Goal: Information Seeking & Learning: Learn about a topic

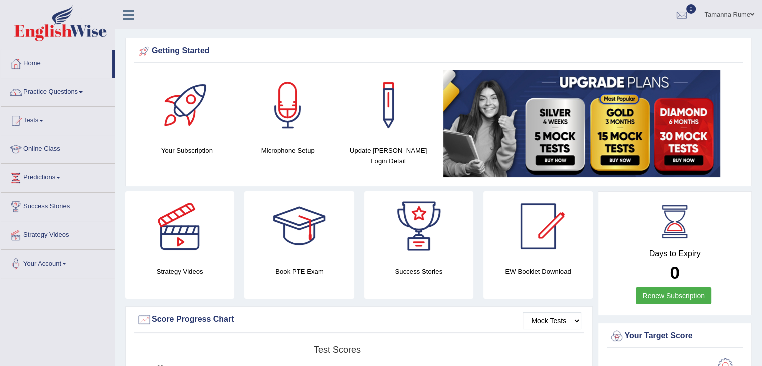
click at [40, 89] on link "Practice Questions" at bounding box center [58, 90] width 114 height 25
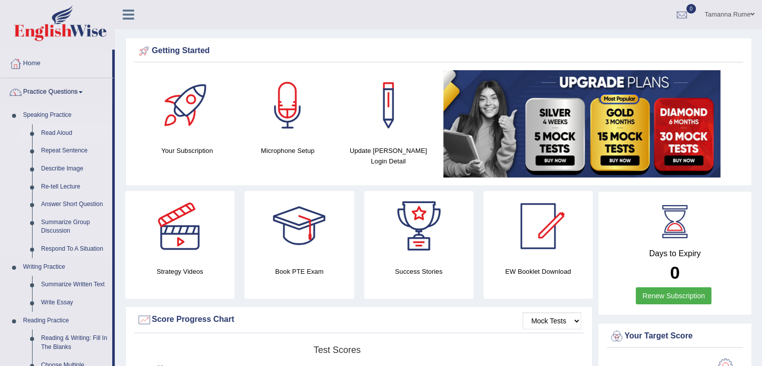
click at [52, 130] on link "Read Aloud" at bounding box center [75, 133] width 76 height 18
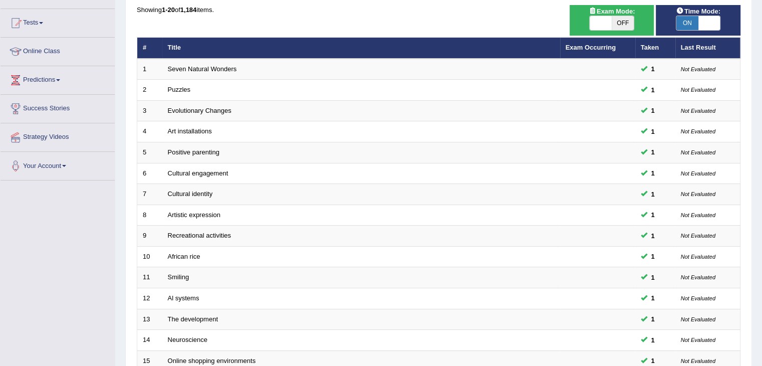
scroll to position [295, 0]
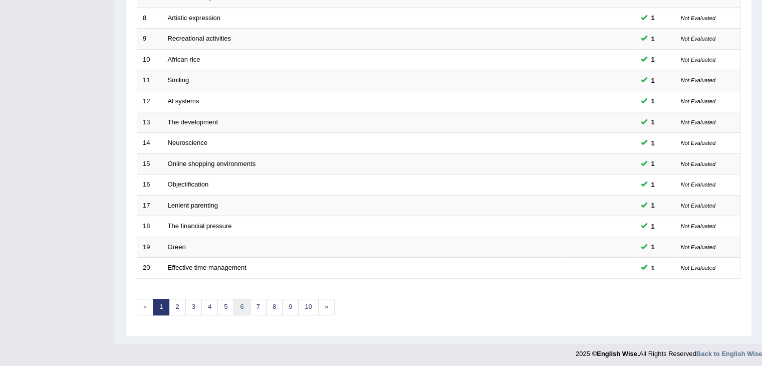
click at [246, 303] on link "6" at bounding box center [242, 307] width 17 height 17
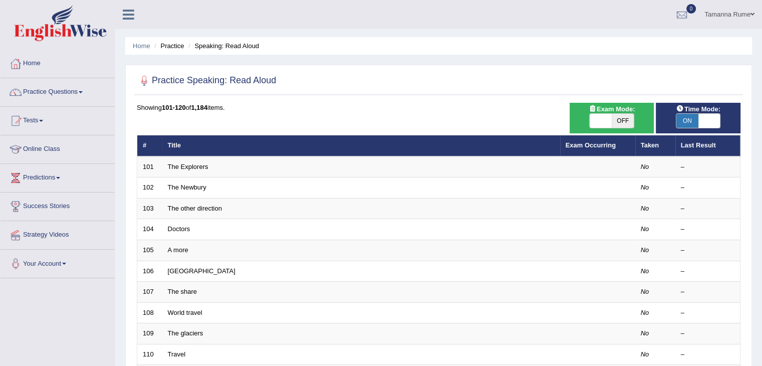
scroll to position [295, 0]
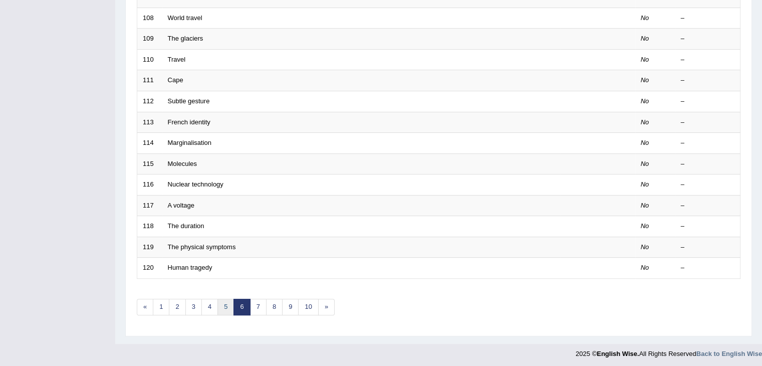
click at [229, 308] on link "5" at bounding box center [226, 307] width 17 height 17
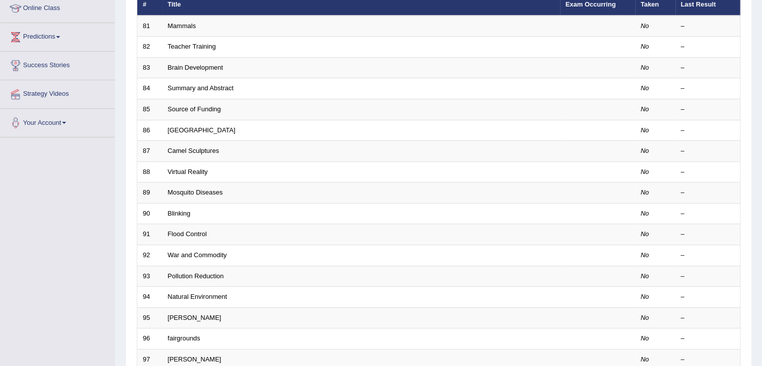
scroll to position [295, 0]
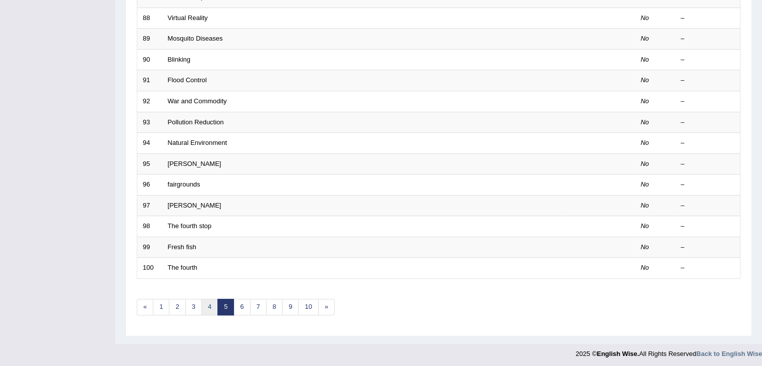
click at [206, 305] on link "4" at bounding box center [209, 307] width 17 height 17
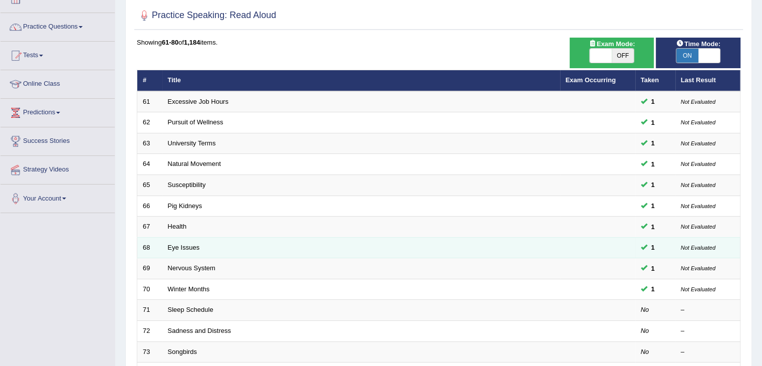
scroll to position [251, 0]
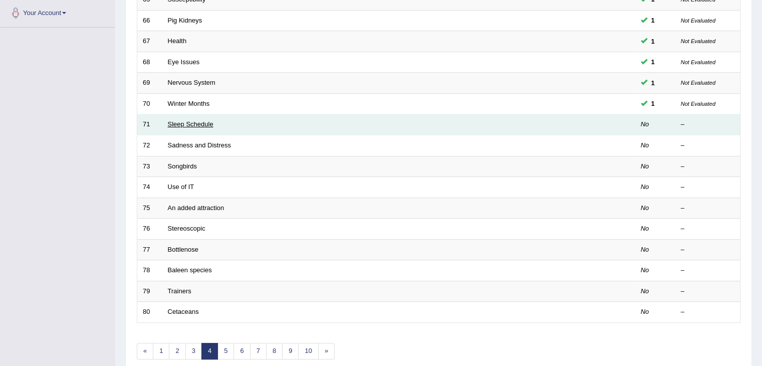
click at [190, 123] on link "Sleep Schedule" at bounding box center [191, 124] width 46 height 8
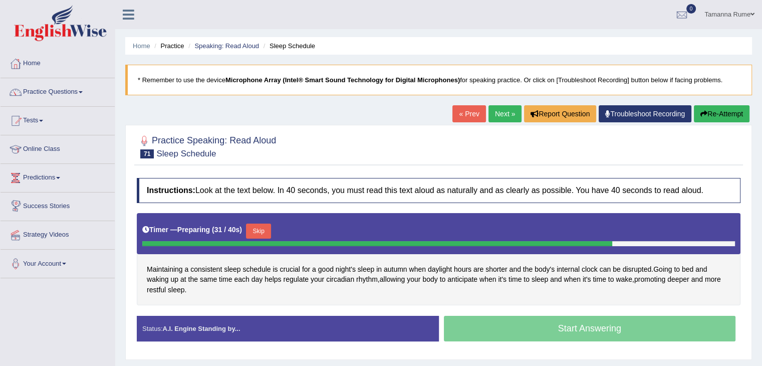
click at [264, 227] on button "Skip" at bounding box center [258, 231] width 25 height 15
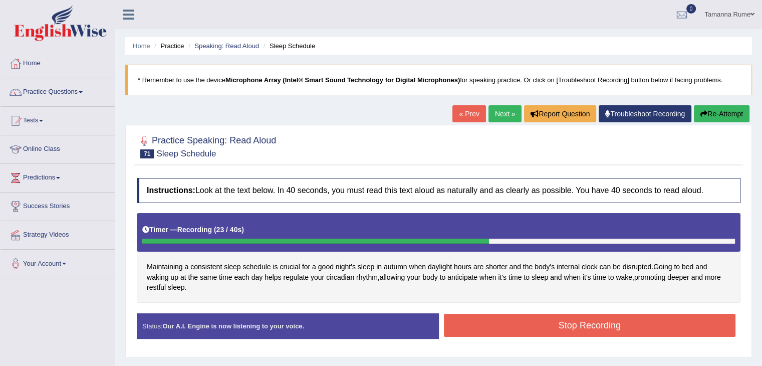
click at [480, 319] on button "Stop Recording" at bounding box center [590, 325] width 292 height 23
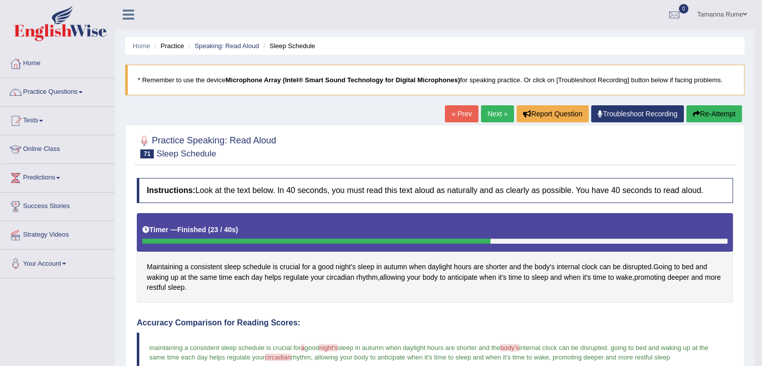
click at [491, 115] on link "Next »" at bounding box center [497, 113] width 33 height 17
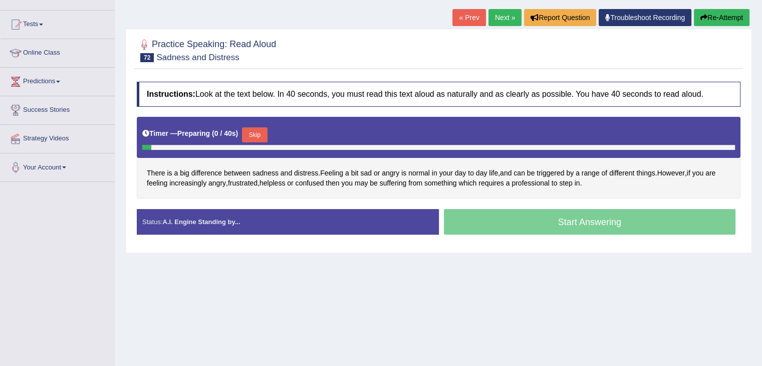
scroll to position [100, 0]
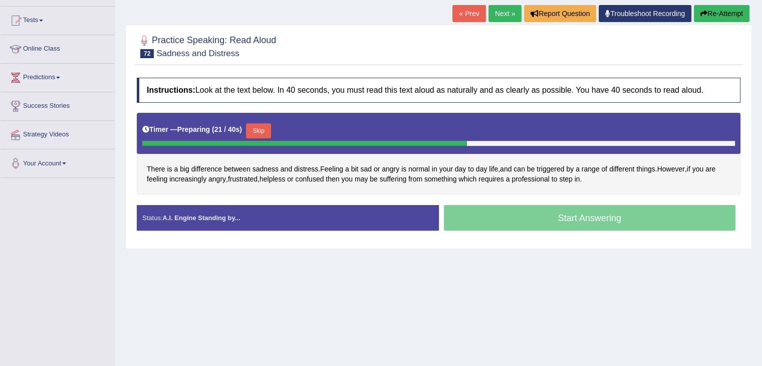
click at [262, 131] on button "Skip" at bounding box center [258, 130] width 25 height 15
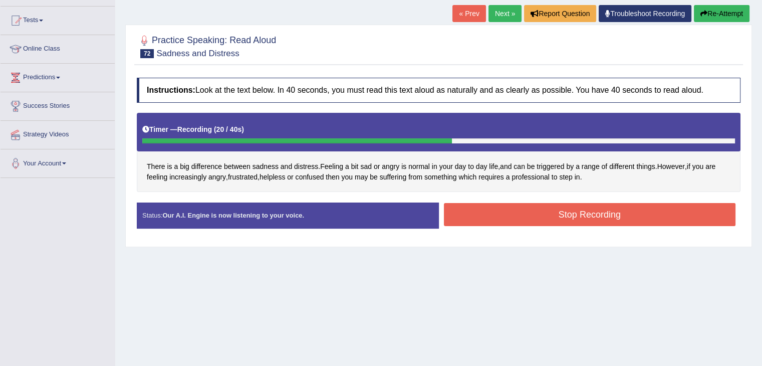
click at [478, 207] on button "Stop Recording" at bounding box center [590, 214] width 292 height 23
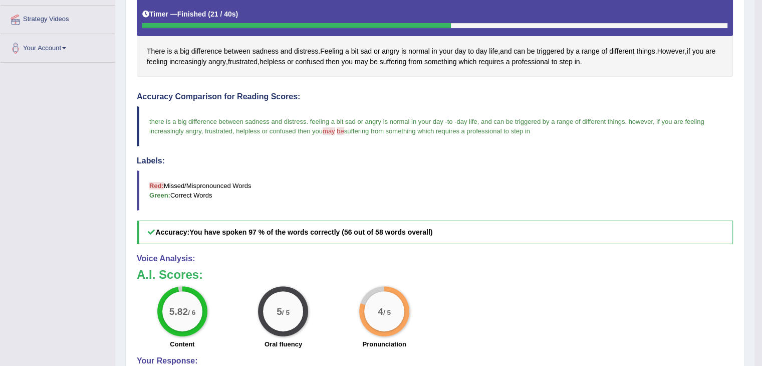
scroll to position [67, 0]
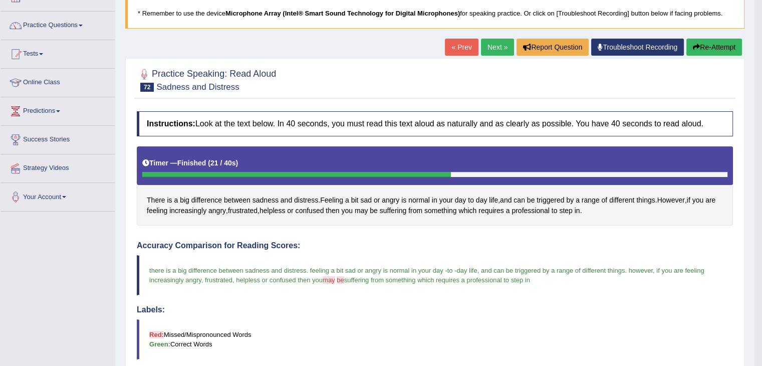
click at [483, 50] on link "Next »" at bounding box center [497, 47] width 33 height 17
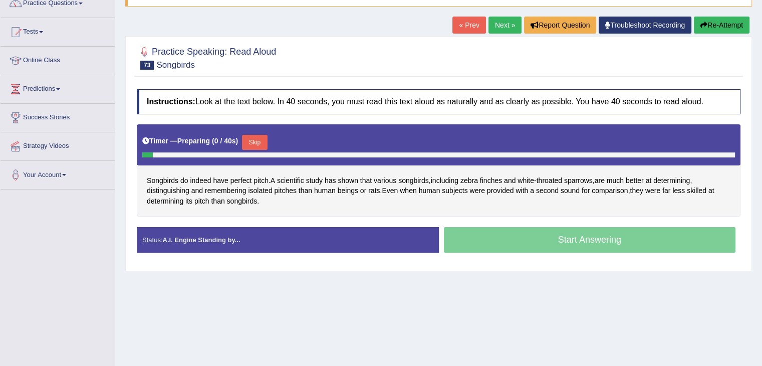
scroll to position [100, 0]
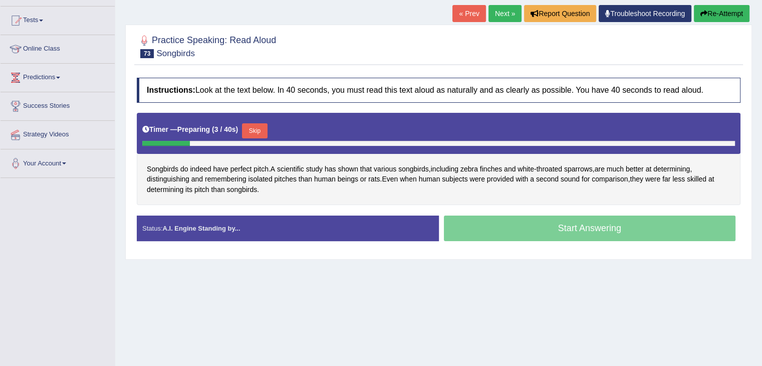
click at [253, 130] on button "Skip" at bounding box center [254, 130] width 25 height 15
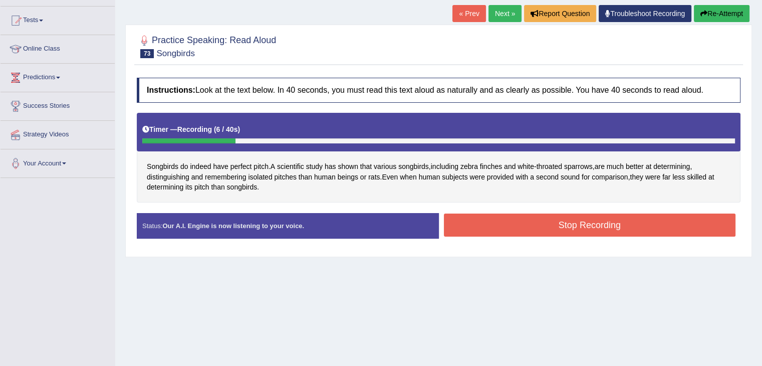
click at [514, 221] on button "Stop Recording" at bounding box center [590, 225] width 292 height 23
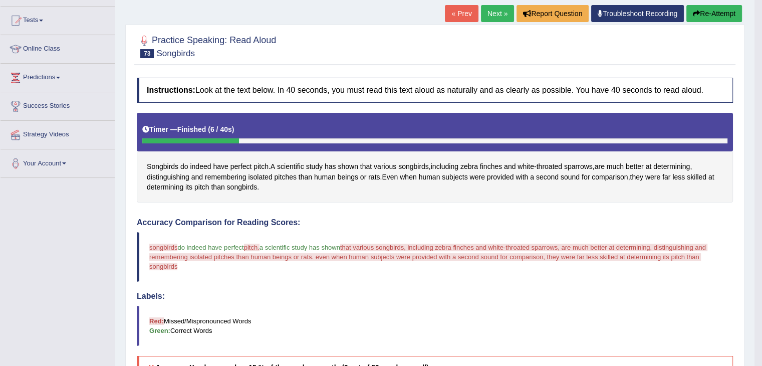
click at [730, 19] on button "Re-Attempt" at bounding box center [715, 13] width 56 height 17
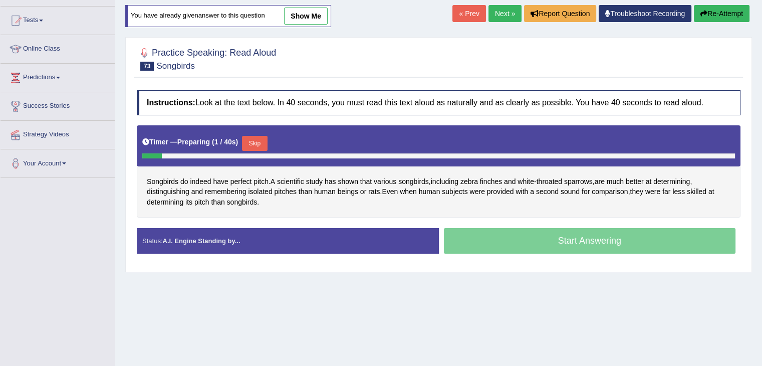
click at [267, 140] on button "Skip" at bounding box center [254, 143] width 25 height 15
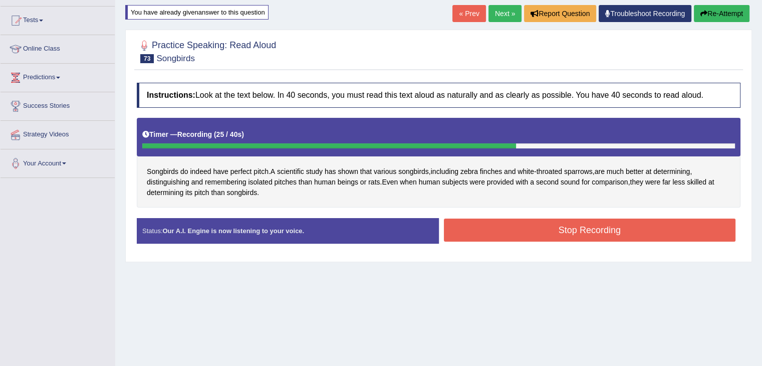
click at [475, 219] on button "Stop Recording" at bounding box center [590, 230] width 292 height 23
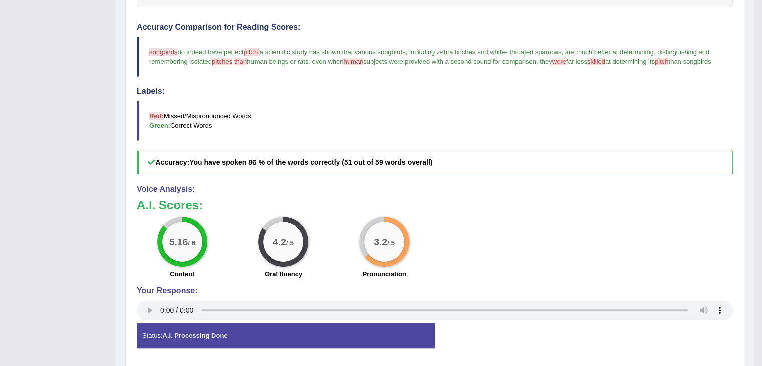
scroll to position [50, 0]
